Goal: Task Accomplishment & Management: Use online tool/utility

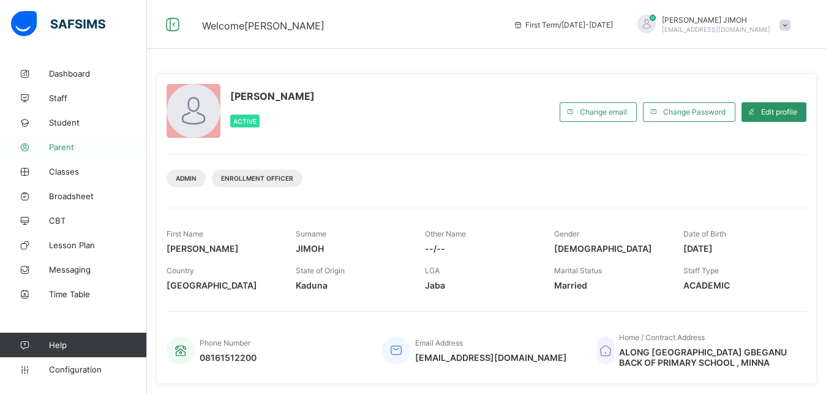
click at [70, 146] on span "Parent" at bounding box center [98, 147] width 98 height 10
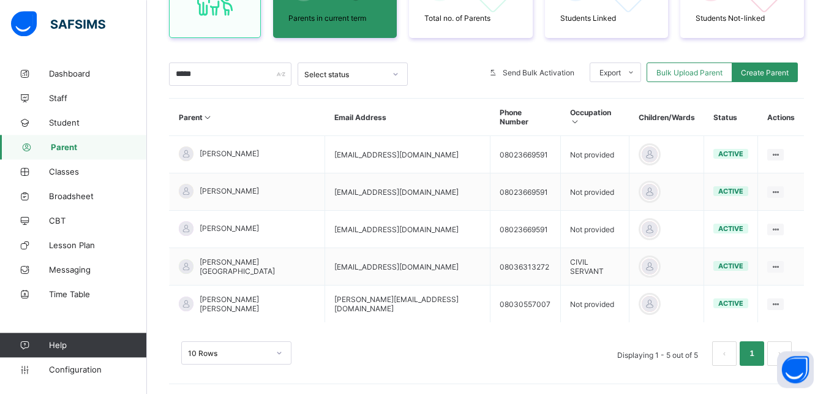
scroll to position [167, 0]
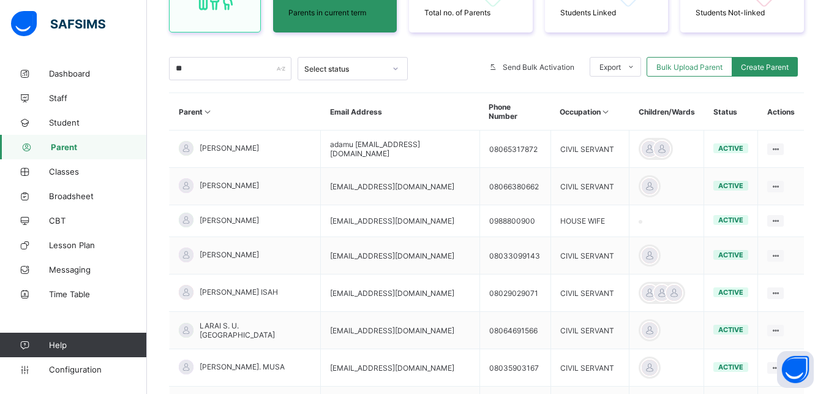
type input "*"
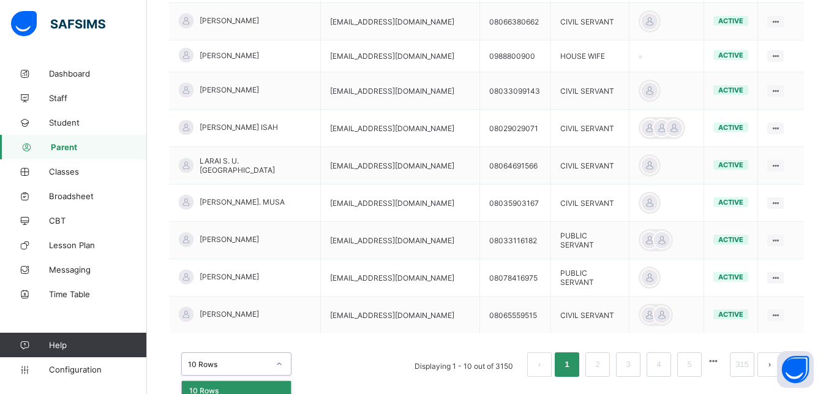
scroll to position [367, 0]
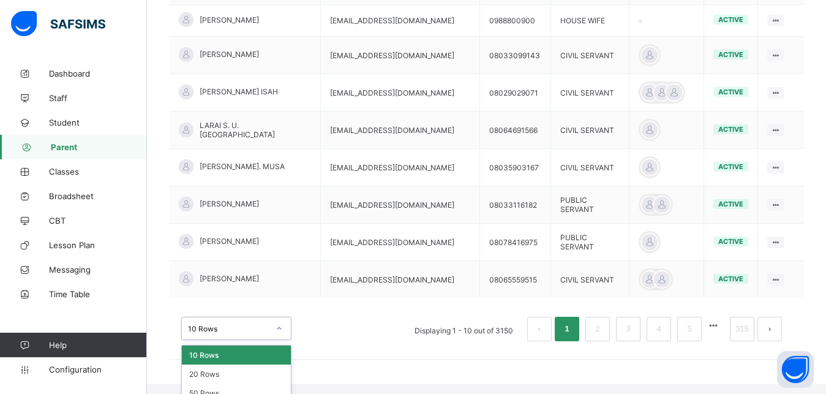
click at [284, 340] on div "option 10 Rows focused, 1 of 3. 3 results available. Use Up and Down to choose …" at bounding box center [236, 327] width 110 height 23
click at [223, 383] on div "50 Rows" at bounding box center [236, 392] width 109 height 19
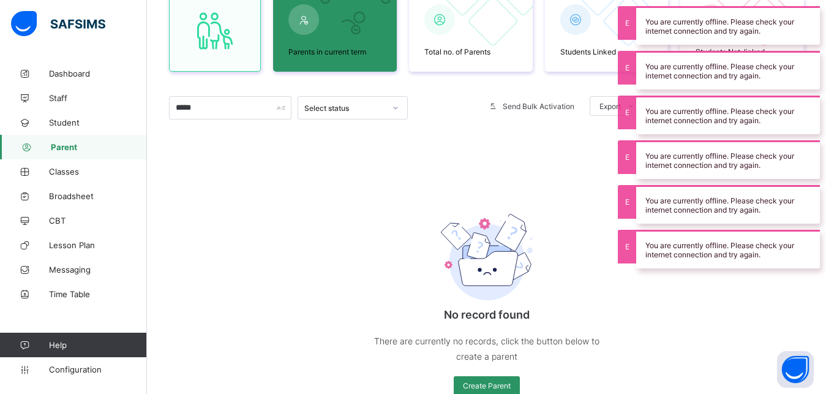
scroll to position [45, 0]
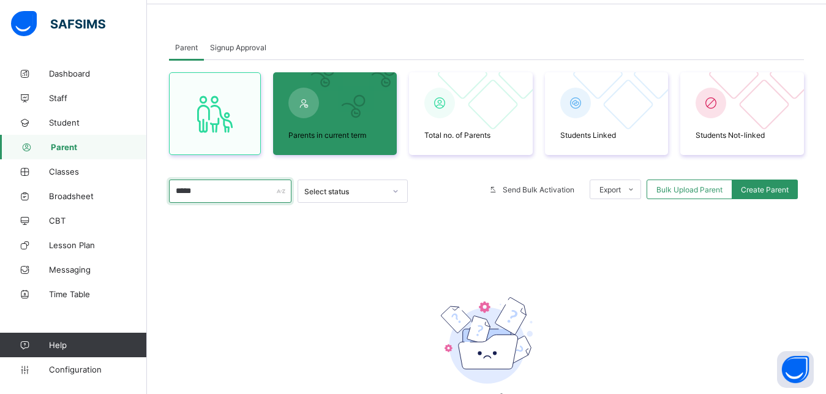
click at [209, 191] on input "*****" at bounding box center [230, 190] width 122 height 23
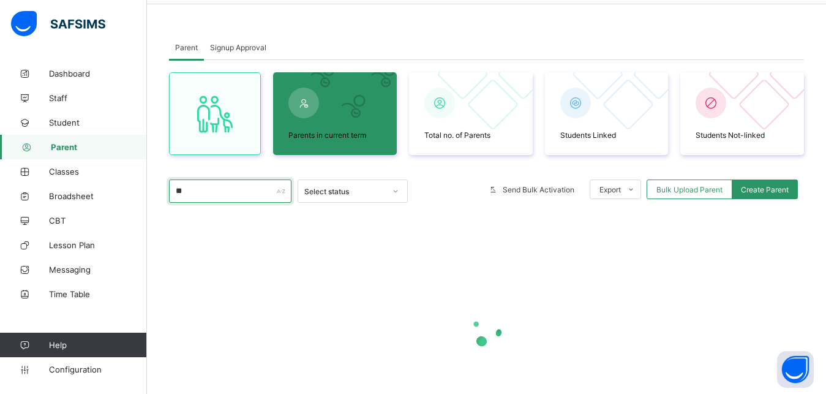
type input "*"
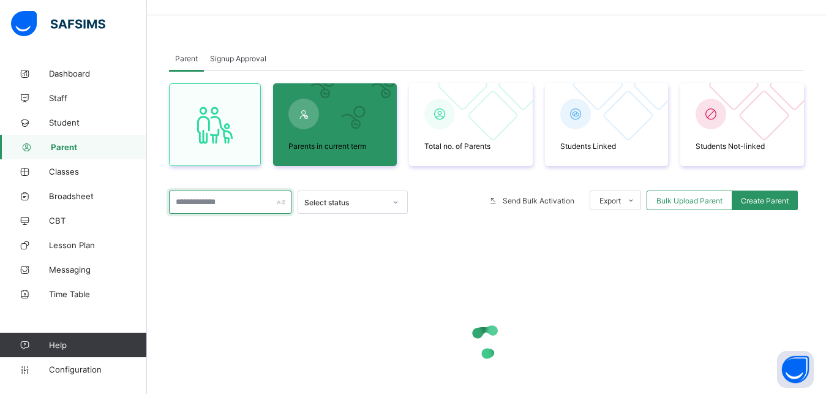
scroll to position [0, 0]
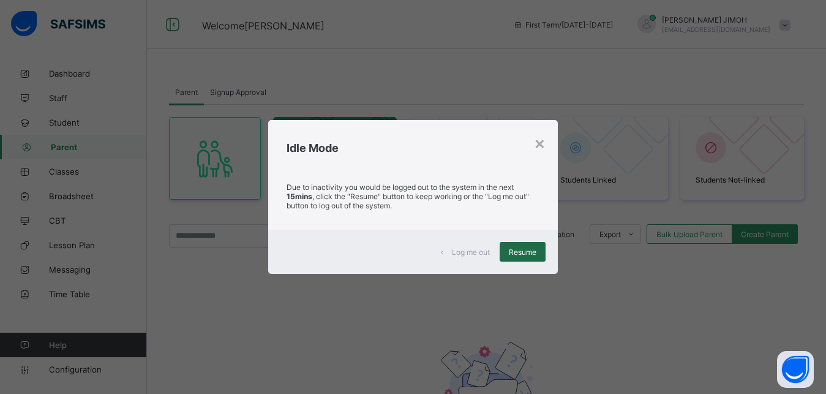
click at [528, 245] on div "Resume" at bounding box center [522, 252] width 46 height 20
